Goal: Transaction & Acquisition: Purchase product/service

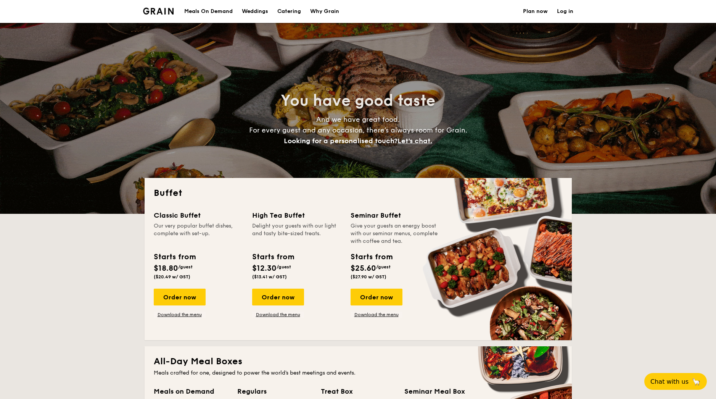
select select
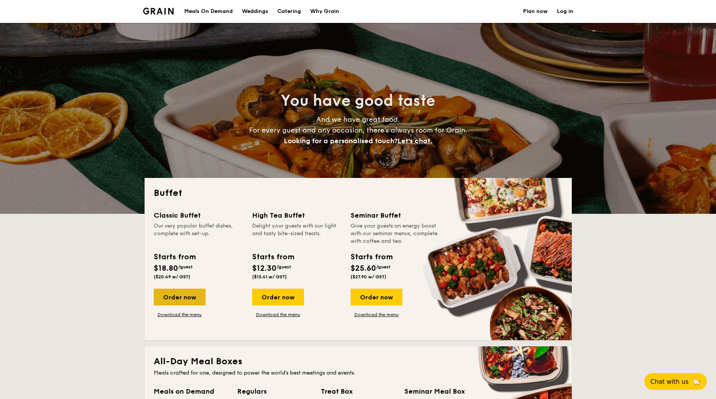
click at [162, 300] on div "Order now" at bounding box center [180, 296] width 52 height 17
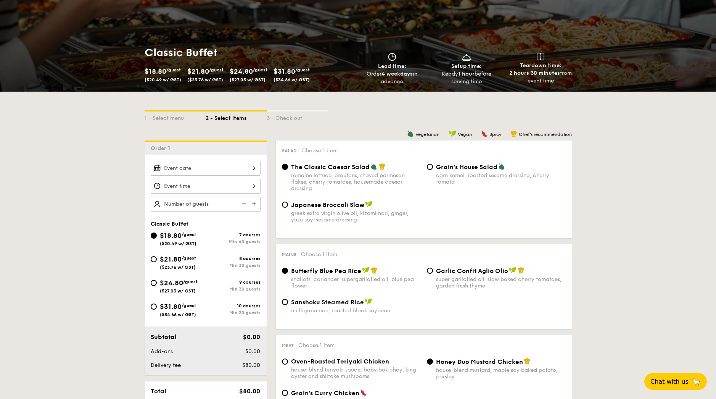
scroll to position [76, 0]
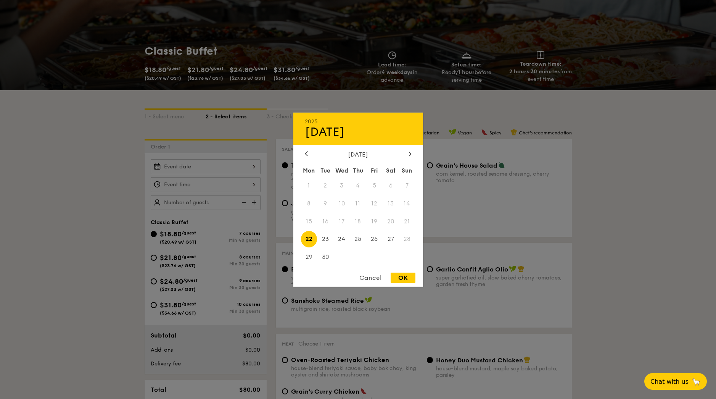
click at [254, 167] on div "2025 Sep [DATE] Tue Wed Thu Fri Sat Sun 1 2 3 4 5 6 7 8 9 10 11 12 13 14 15 16 …" at bounding box center [206, 166] width 110 height 15
click at [409, 154] on icon at bounding box center [409, 153] width 3 height 5
click at [377, 203] on span "10" at bounding box center [374, 203] width 16 height 16
click at [411, 281] on div "OK" at bounding box center [403, 277] width 25 height 10
type input "[DATE]"
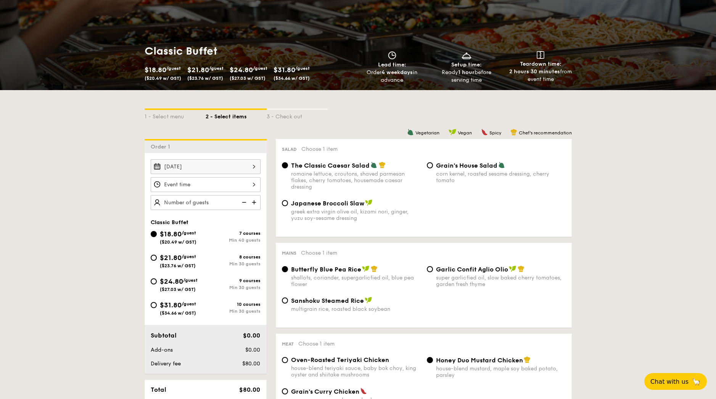
click at [218, 186] on div at bounding box center [206, 184] width 110 height 15
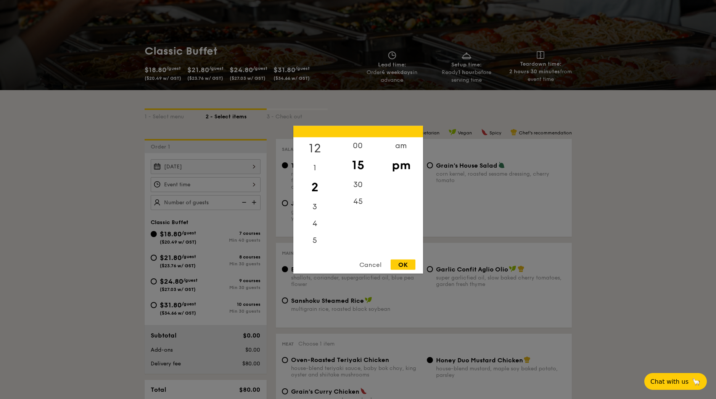
click at [313, 147] on div "12" at bounding box center [314, 148] width 43 height 22
click at [358, 147] on div "00" at bounding box center [357, 148] width 43 height 22
click at [409, 265] on div "OK" at bounding box center [403, 264] width 25 height 10
type input "12:00PM"
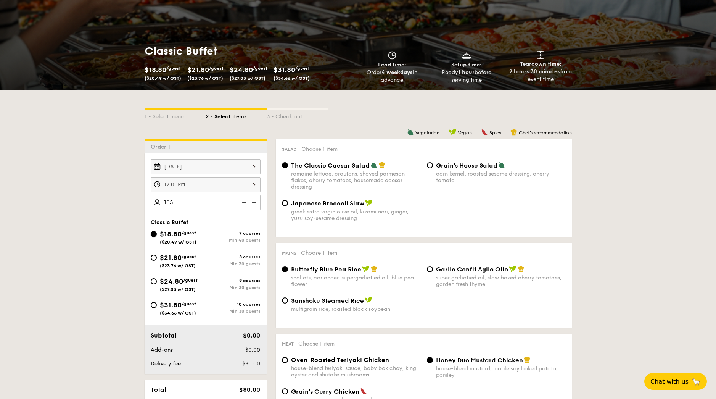
type input "105 guests"
click at [155, 306] on input "$31.80 /guest ($34.66 w/ GST) 10 courses Min 30 guests" at bounding box center [154, 305] width 6 height 6
radio input "true"
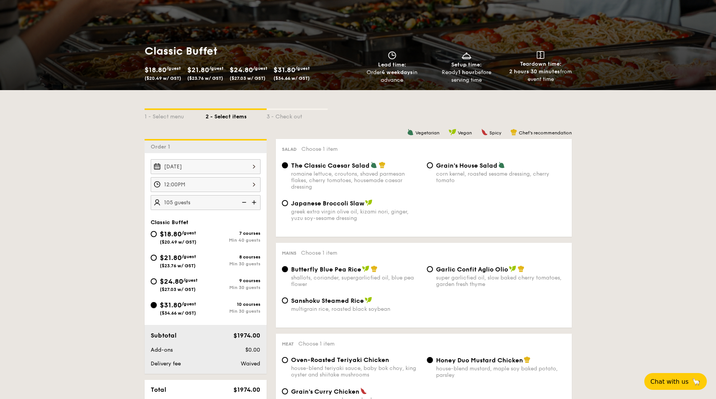
radio input "true"
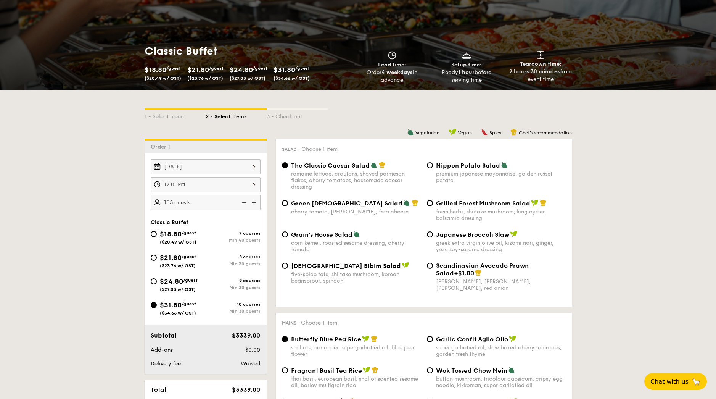
drag, startPoint x: 316, startPoint y: 206, endPoint x: 325, endPoint y: 208, distance: 8.9
click at [316, 205] on span "Green [DEMOGRAPHIC_DATA] Salad" at bounding box center [346, 202] width 111 height 7
click at [288, 205] on input "Green Goddess Salad cherry tomato, [PERSON_NAME], feta cheese" at bounding box center [285, 203] width 6 height 6
radio input "true"
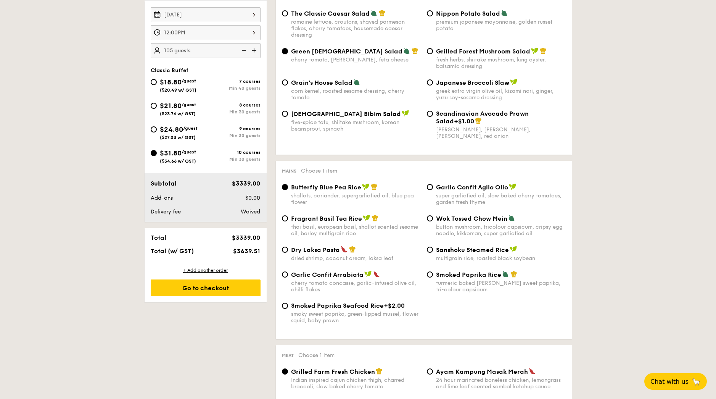
scroll to position [229, 0]
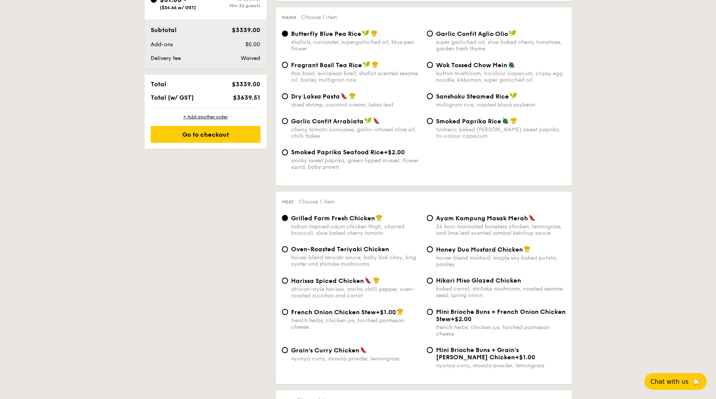
scroll to position [420, 0]
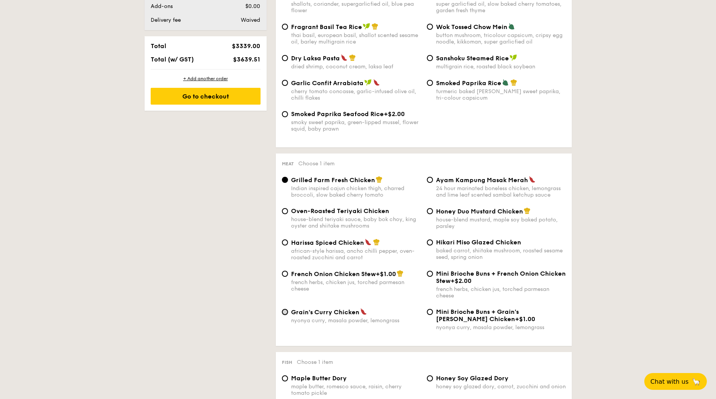
click at [288, 312] on input "Grain's [PERSON_NAME] Chicken nyonya [PERSON_NAME], masala powder, lemongrass" at bounding box center [285, 312] width 6 height 6
radio input "true"
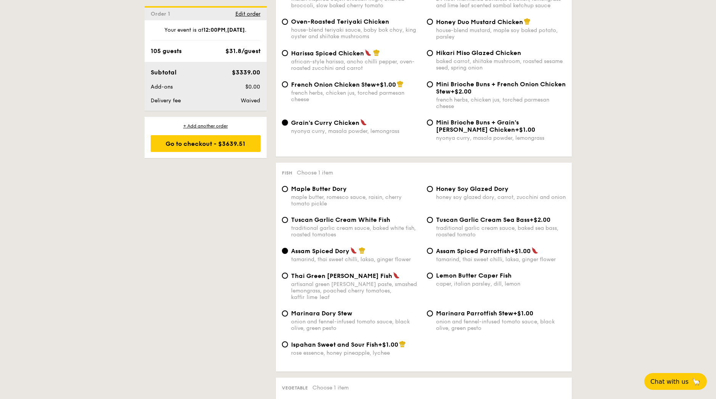
scroll to position [610, 0]
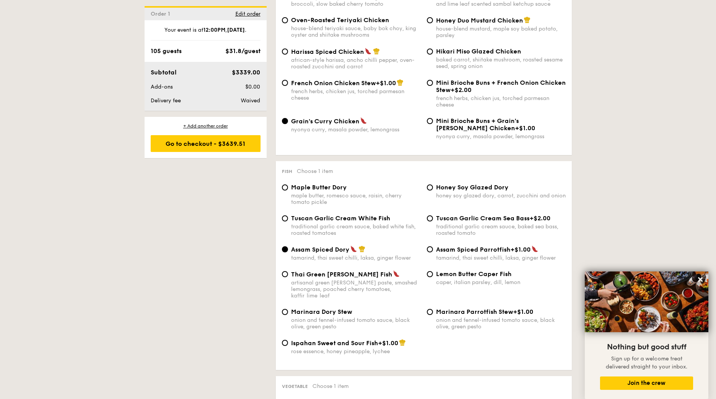
click at [464, 277] on span "Lemon Butter Caper Fish" at bounding box center [474, 273] width 76 height 7
click at [433, 277] on input "Lemon Butter Caper Fish caper, italian parsley, dill, lemon" at bounding box center [430, 274] width 6 height 6
radio input "true"
click at [490, 356] on div "Ispahan Sweet and Sour Fish +$1.00 rose essence, honey pineapple, lychee" at bounding box center [424, 351] width 290 height 25
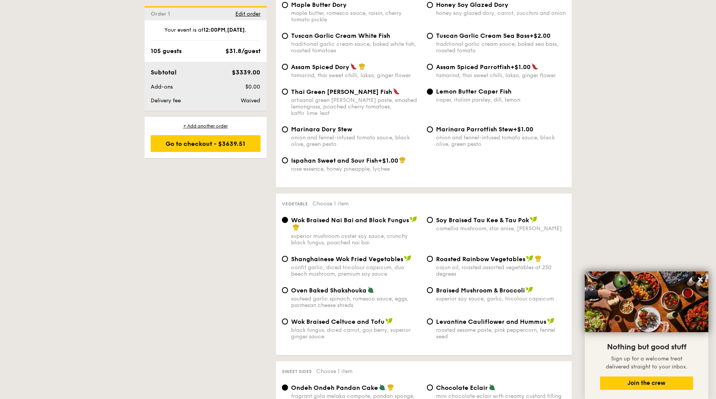
scroll to position [801, 0]
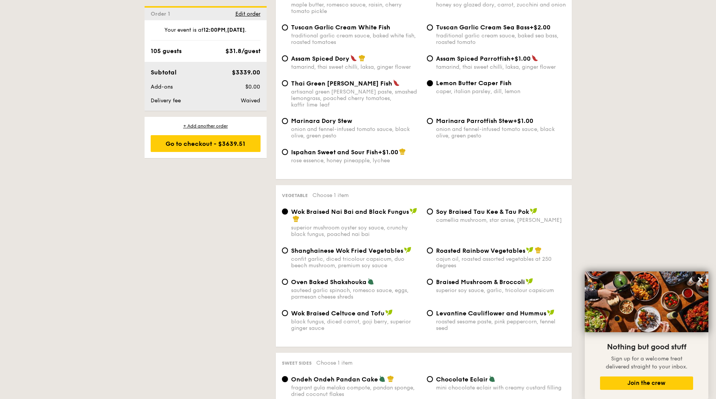
click at [287, 278] on div "Oven Baked Shakshouka sauteed garlic spinach, romesco sauce, eggs, parmesan che…" at bounding box center [351, 289] width 145 height 22
click at [291, 278] on span "Oven Baked Shakshouka" at bounding box center [329, 281] width 76 height 7
click at [288, 278] on input "Oven Baked Shakshouka sauteed garlic spinach, romesco sauce, eggs, parmesan che…" at bounding box center [285, 281] width 6 height 6
radio input "true"
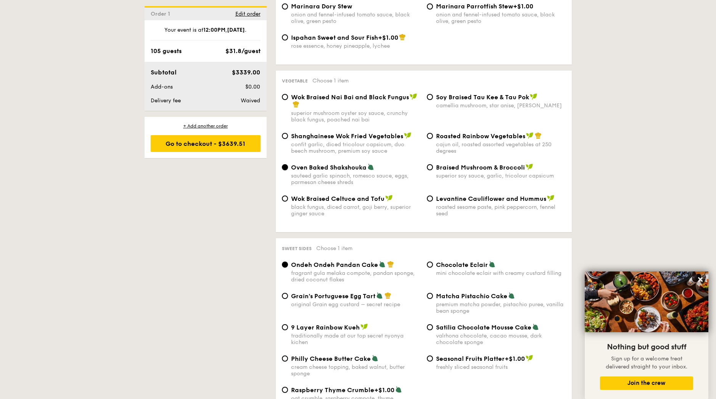
scroll to position [954, 0]
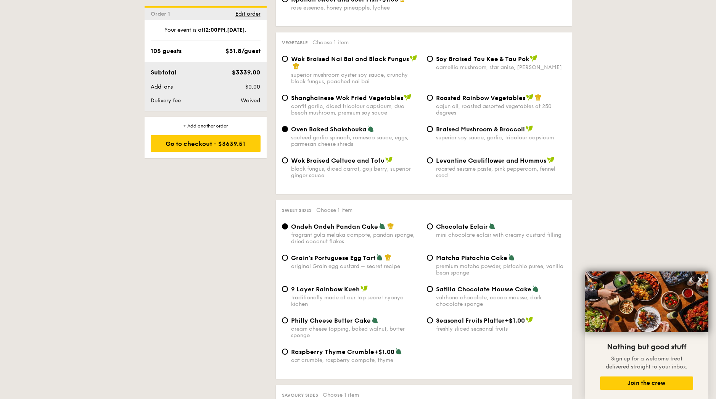
click at [304, 254] on span "Grain's Portuguese Egg Tart" at bounding box center [333, 257] width 84 height 7
click at [288, 254] on input "Grain's Portuguese Egg Tart original Grain egg custard – secret recipe" at bounding box center [285, 257] width 6 height 6
radio input "true"
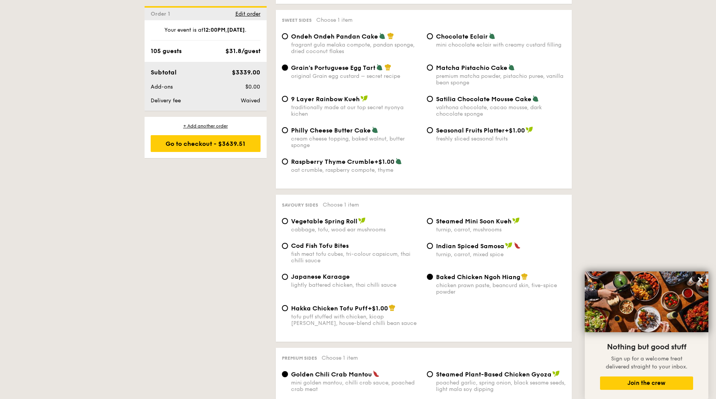
scroll to position [1144, 0]
click at [317, 272] on span "Japanese Karaage" at bounding box center [320, 275] width 59 height 7
click at [288, 273] on input "Japanese Karaage lightly battered chicken, thai chilli sauce" at bounding box center [285, 276] width 6 height 6
radio input "true"
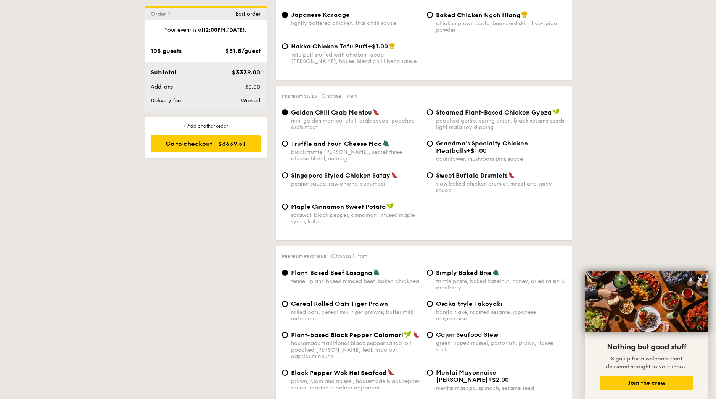
scroll to position [1411, 0]
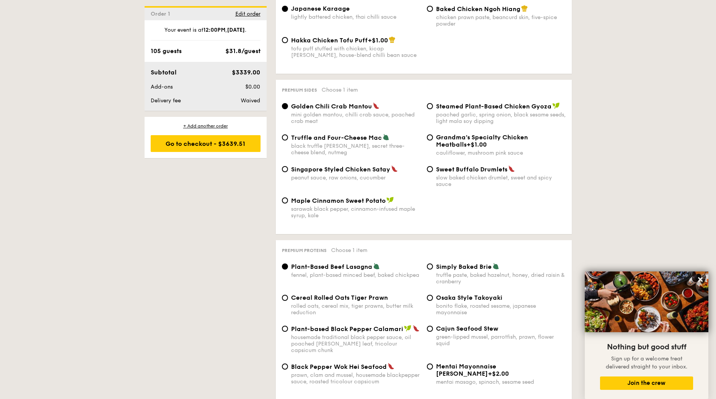
click at [479, 325] on span "Cajun Seafood Stew" at bounding box center [467, 328] width 62 height 7
click at [433, 325] on input "Cajun Seafood Stew green-lipped mussel, parrotfish, prawn, flower squid" at bounding box center [430, 328] width 6 height 6
radio input "true"
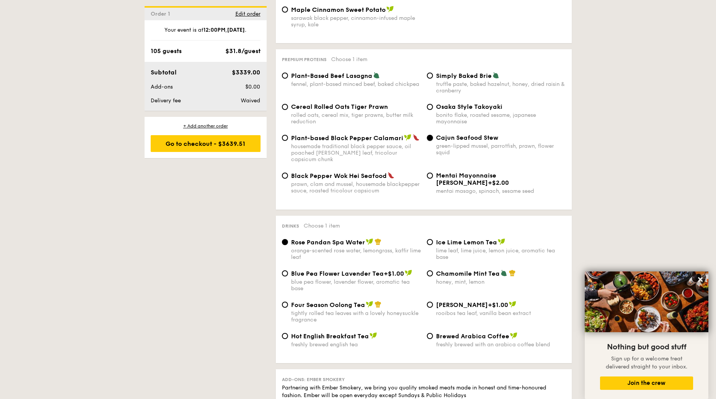
scroll to position [1640, 0]
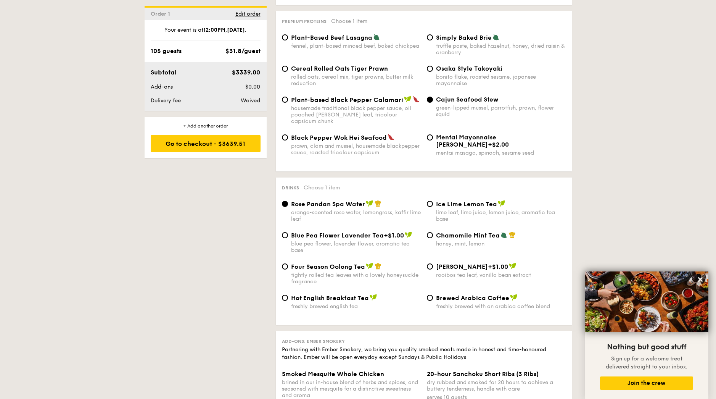
click at [473, 200] on span "Ice Lime Lemon Tea" at bounding box center [466, 203] width 61 height 7
click at [433, 201] on input "Ice Lime Lemon Tea lime leaf, lime juice, lemon juice, aromatic tea base" at bounding box center [430, 204] width 6 height 6
radio input "true"
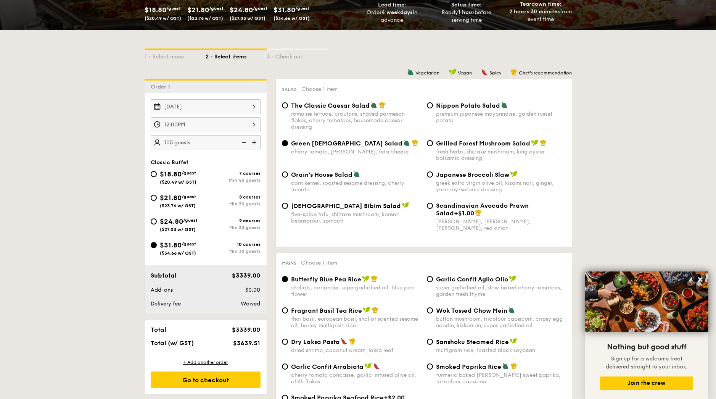
scroll to position [251, 0]
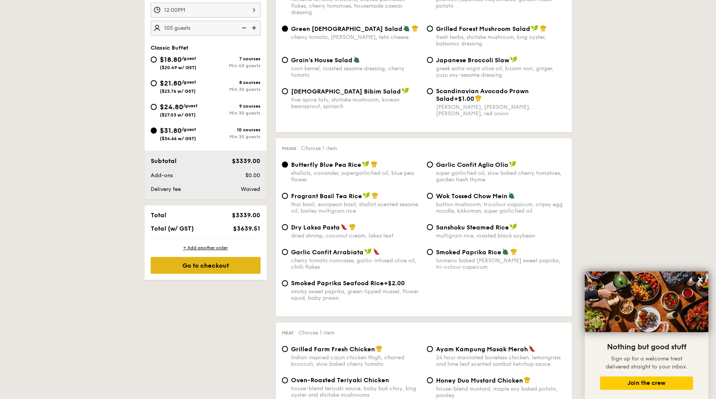
click at [204, 264] on div "Go to checkout" at bounding box center [206, 265] width 110 height 17
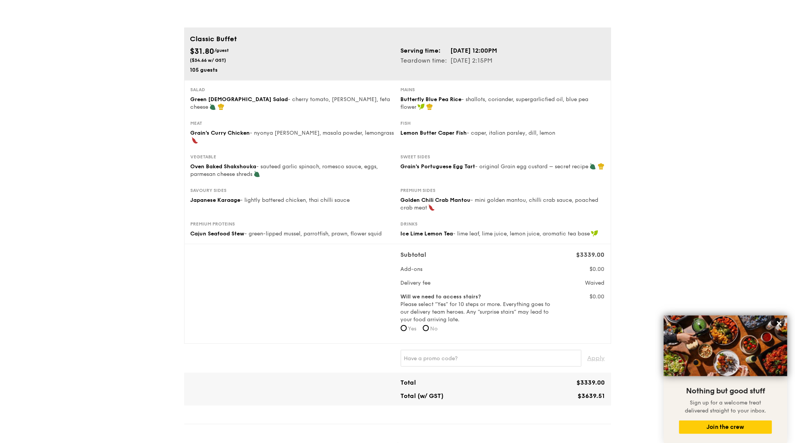
scroll to position [35, 0]
